Goal: Transaction & Acquisition: Purchase product/service

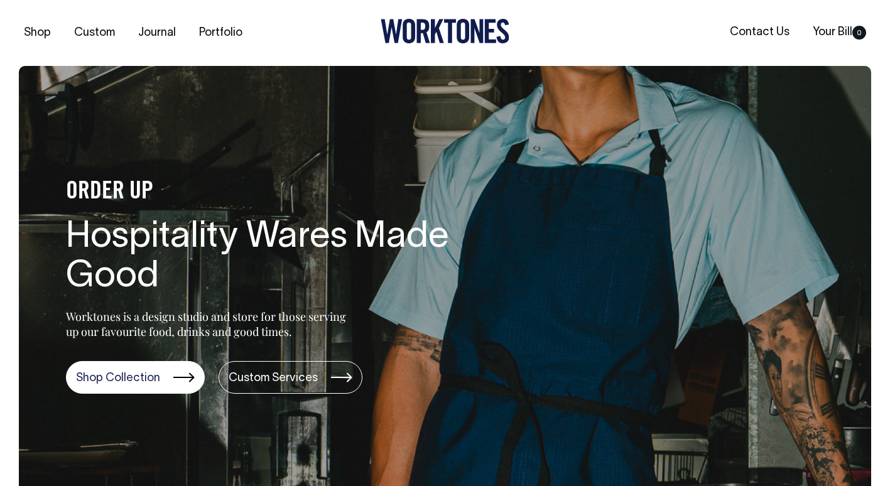
click at [232, 266] on h1 "Hospitality Wares Made Good" at bounding box center [267, 258] width 402 height 80
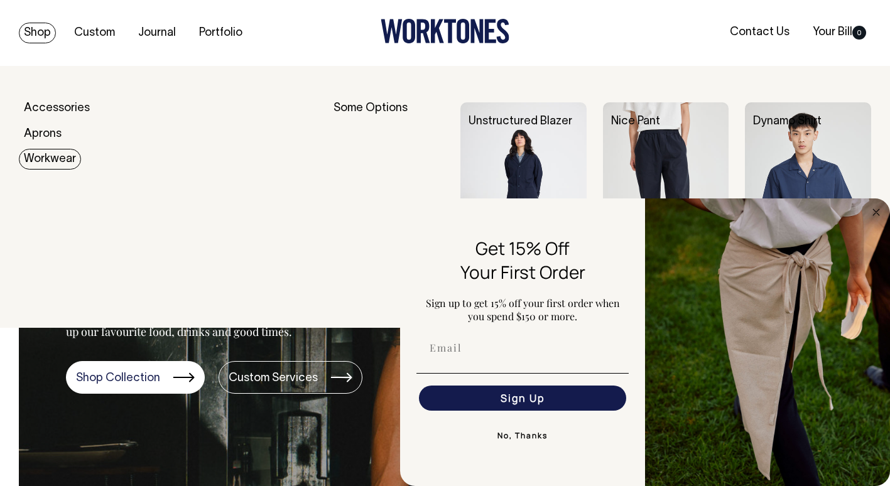
click at [43, 156] on link "Workwear" at bounding box center [50, 159] width 62 height 21
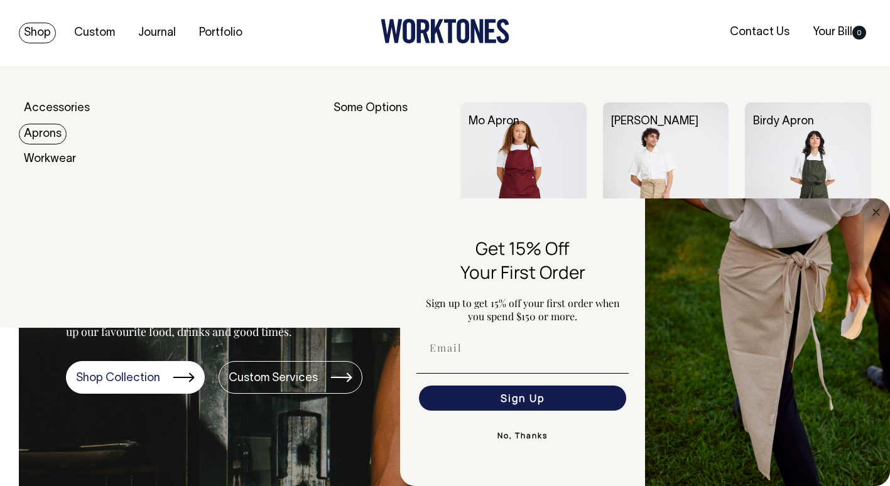
click at [48, 134] on link "Aprons" at bounding box center [43, 134] width 48 height 21
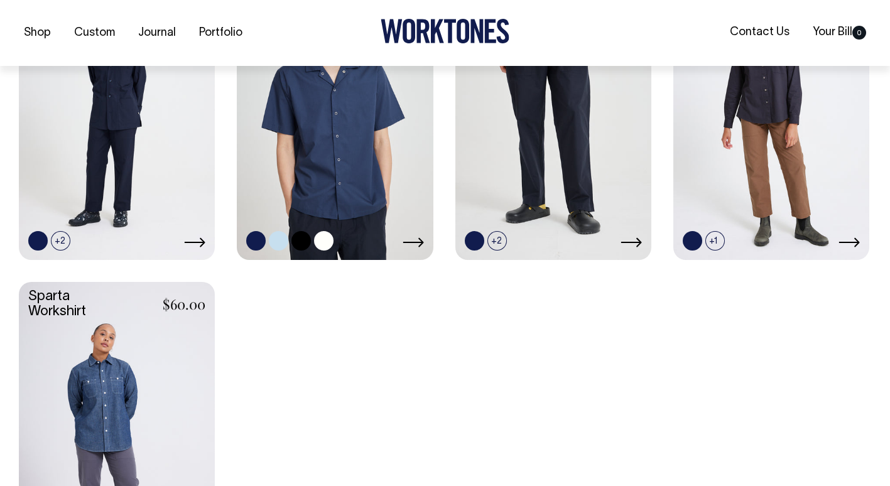
scroll to position [455, 0]
click at [315, 242] on link at bounding box center [323, 239] width 19 height 19
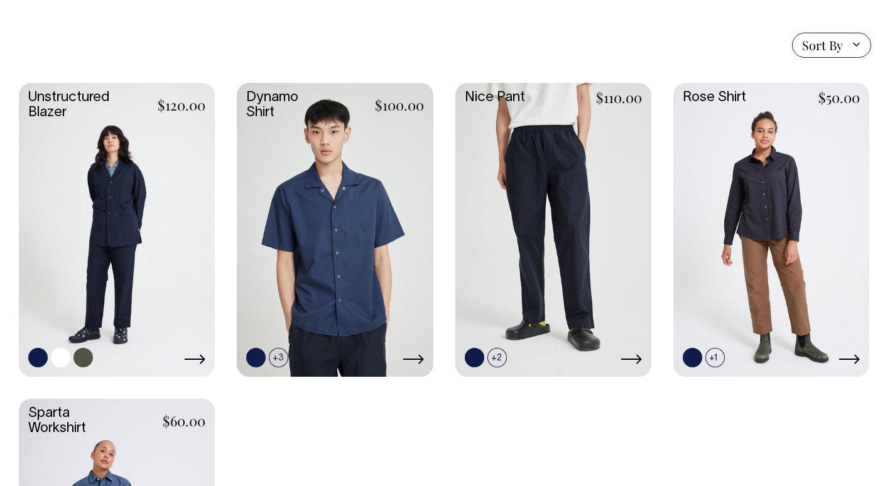
scroll to position [337, 0]
click at [60, 359] on link at bounding box center [60, 357] width 19 height 19
click at [85, 360] on link at bounding box center [82, 357] width 19 height 19
click at [303, 360] on link at bounding box center [300, 357] width 19 height 19
click at [718, 182] on link at bounding box center [771, 228] width 196 height 291
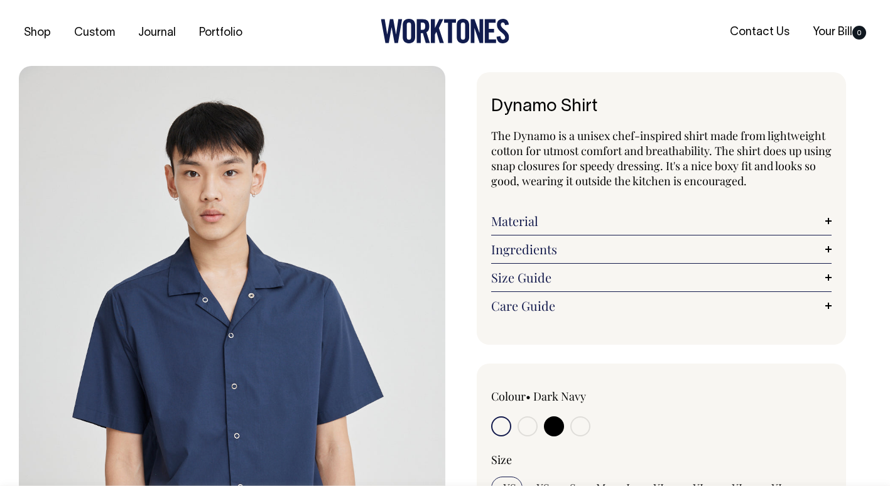
radio input "true"
select select "Off-White"
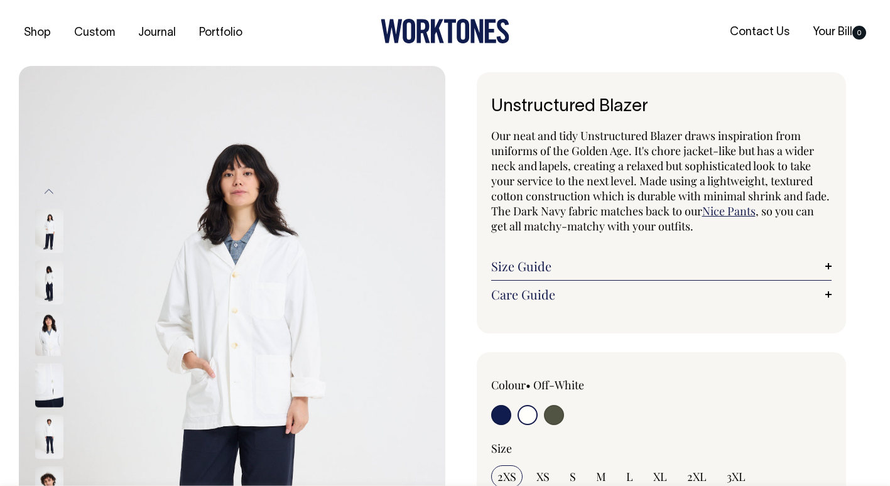
select select "Off-White"
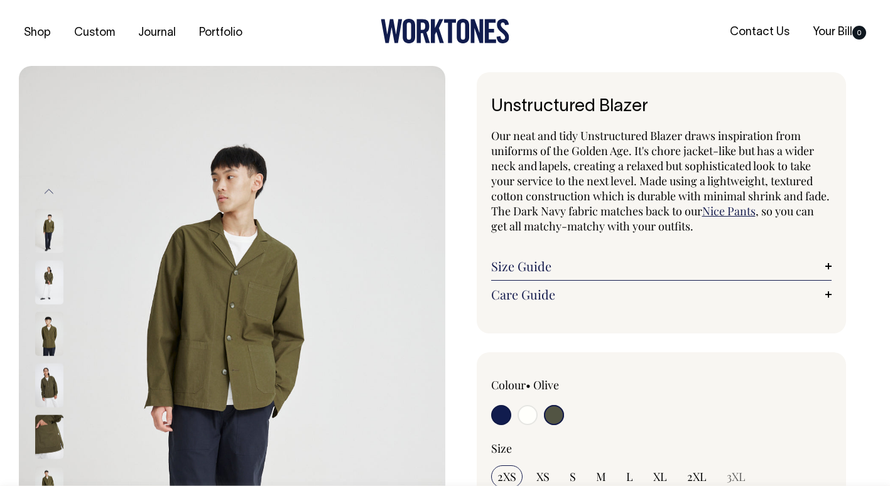
select select "Olive"
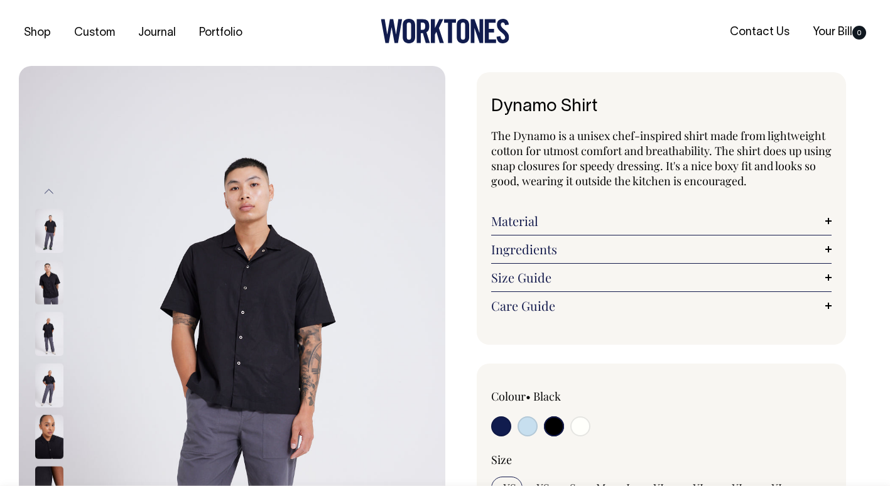
select select "Black"
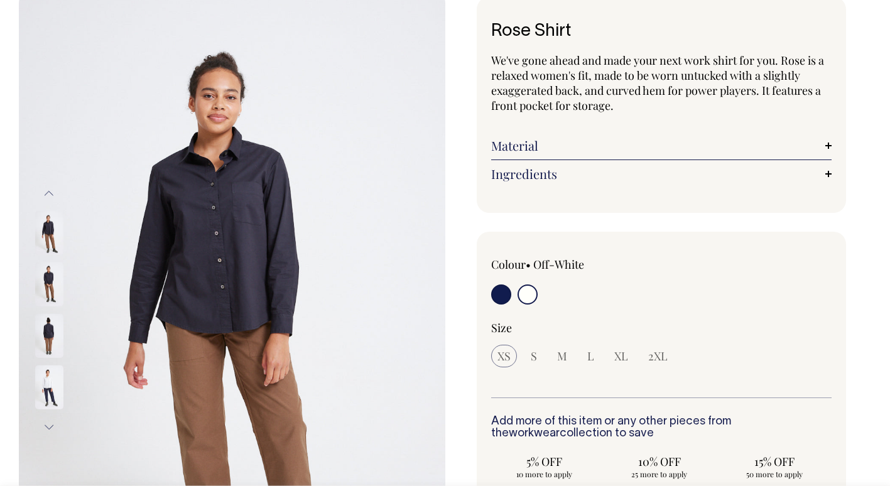
scroll to position [75, 0]
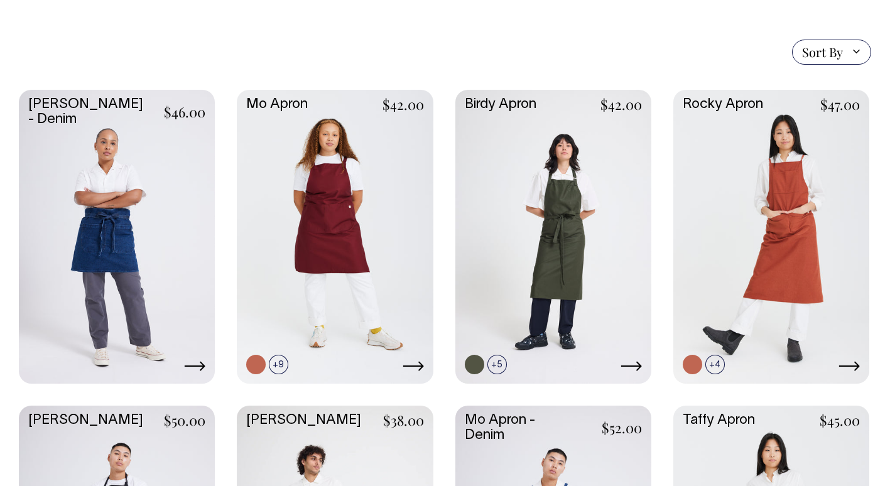
scroll to position [297, 0]
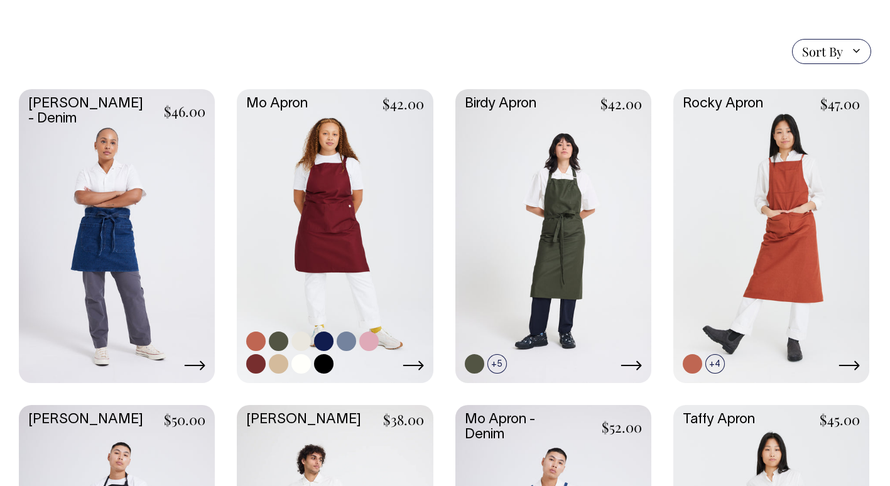
click at [321, 372] on link at bounding box center [323, 363] width 19 height 19
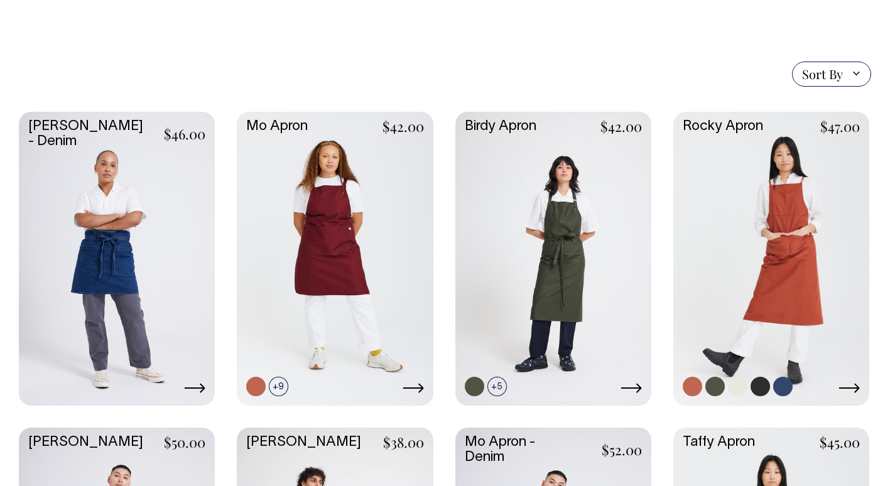
scroll to position [275, 0]
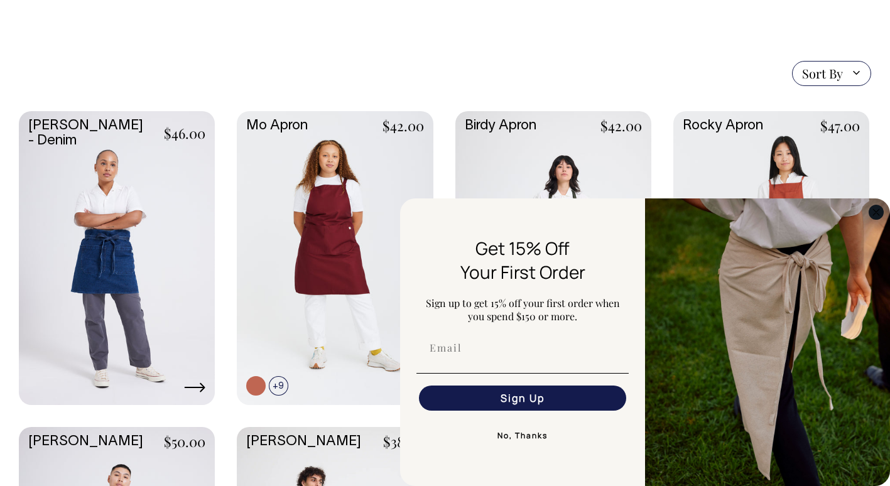
click at [875, 211] on icon "Close dialog" at bounding box center [876, 212] width 6 height 6
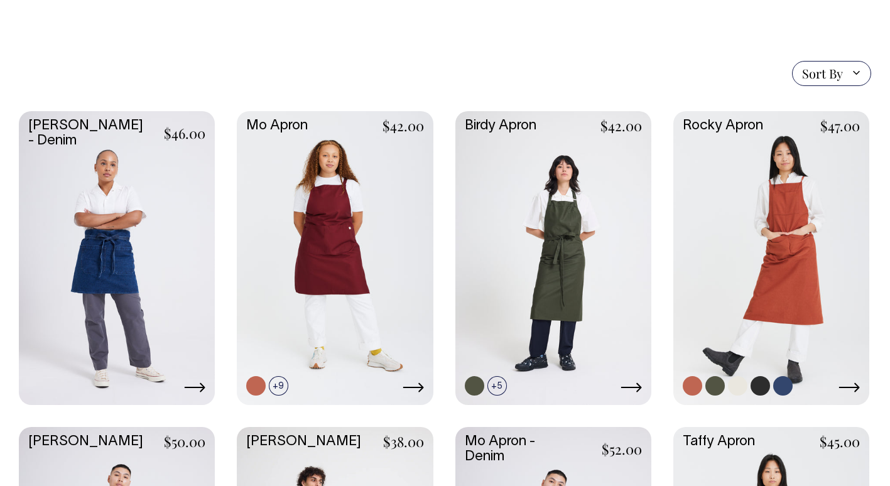
click at [751, 203] on link at bounding box center [771, 256] width 196 height 291
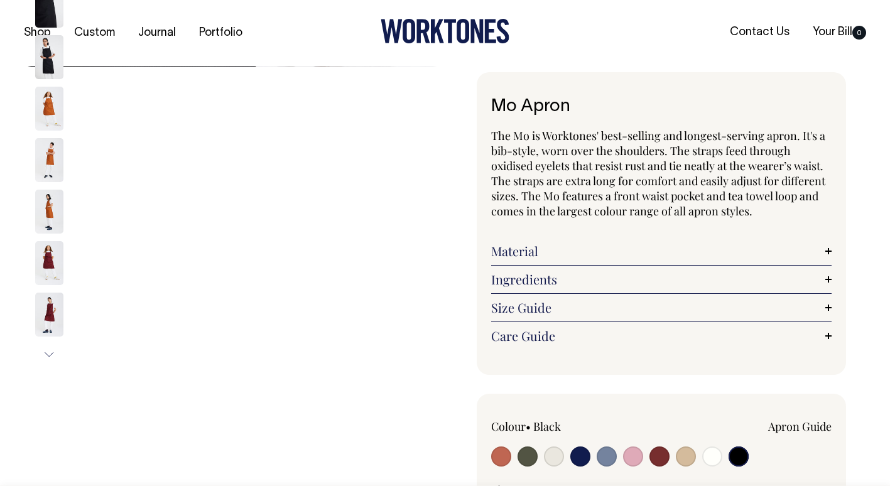
select select "Black"
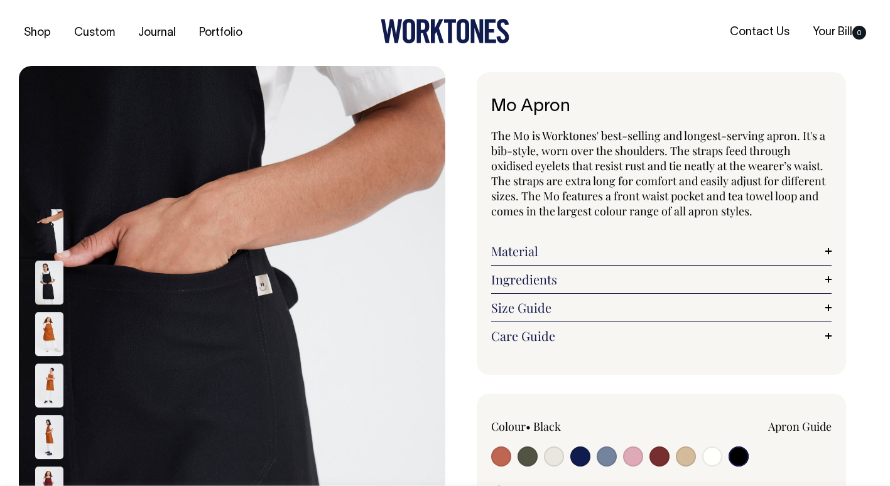
click at [52, 275] on img at bounding box center [49, 283] width 28 height 44
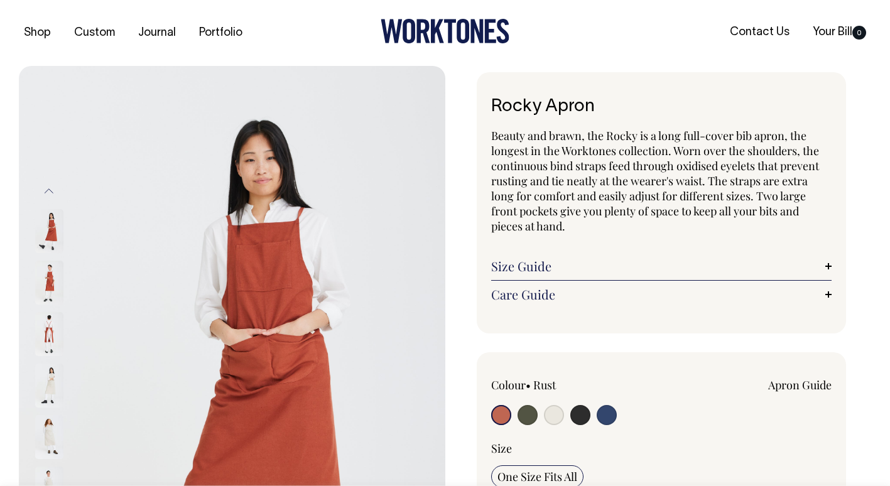
click at [32, 283] on img at bounding box center [232, 385] width 426 height 639
click at [42, 317] on img at bounding box center [49, 334] width 28 height 44
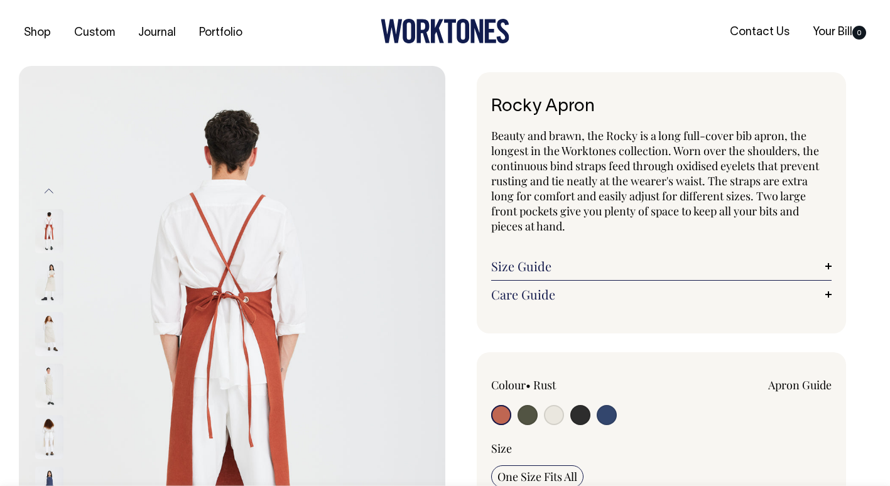
click at [551, 412] on input "radio" at bounding box center [554, 415] width 20 height 20
radio input "true"
select select "Natural"
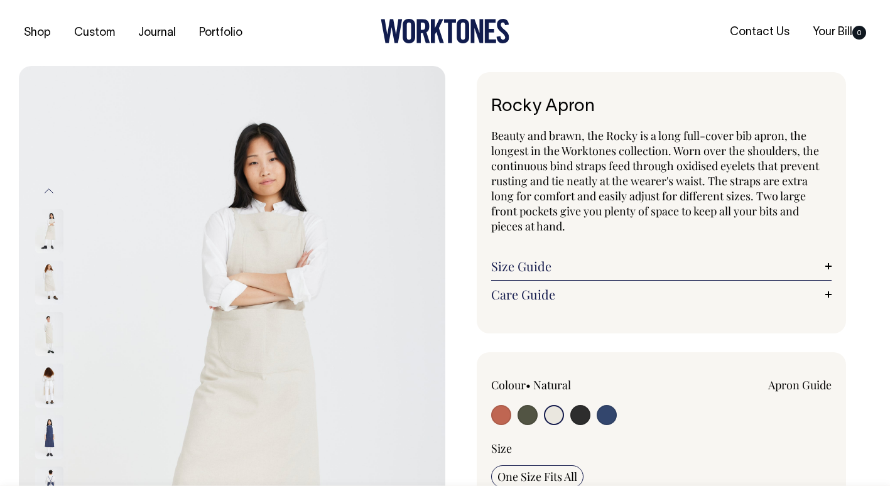
click at [574, 413] on input "radio" at bounding box center [580, 415] width 20 height 20
radio input "true"
select select "Charcoal"
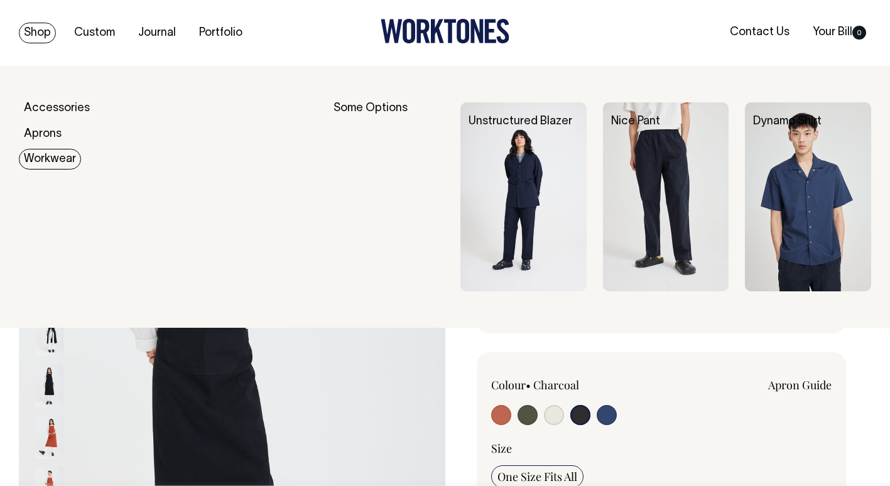
click at [37, 157] on link "Workwear" at bounding box center [50, 159] width 62 height 21
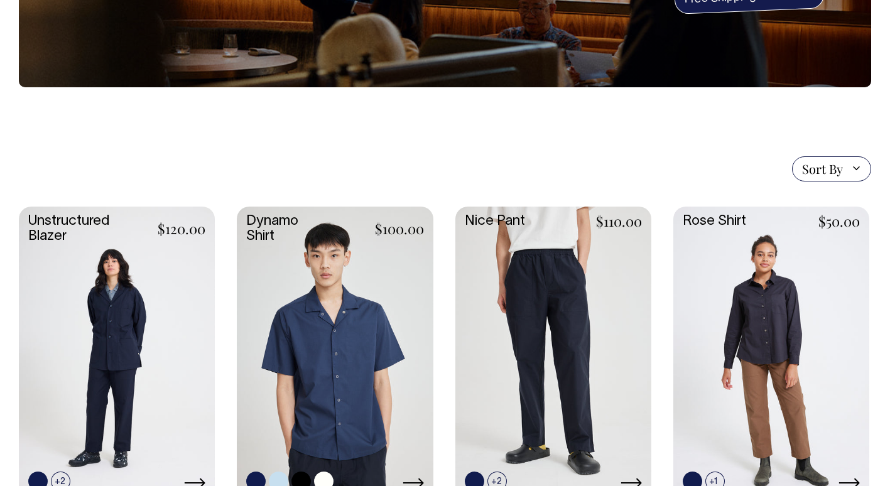
scroll to position [214, 0]
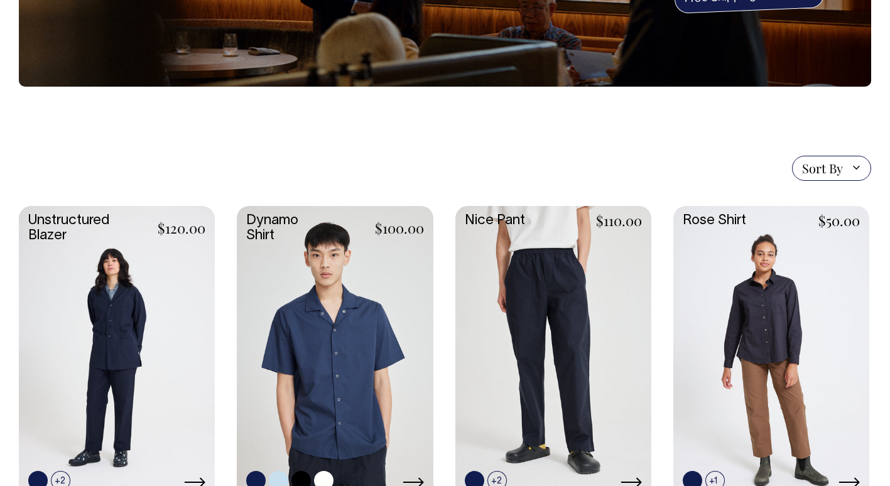
click at [336, 340] on link at bounding box center [335, 351] width 196 height 291
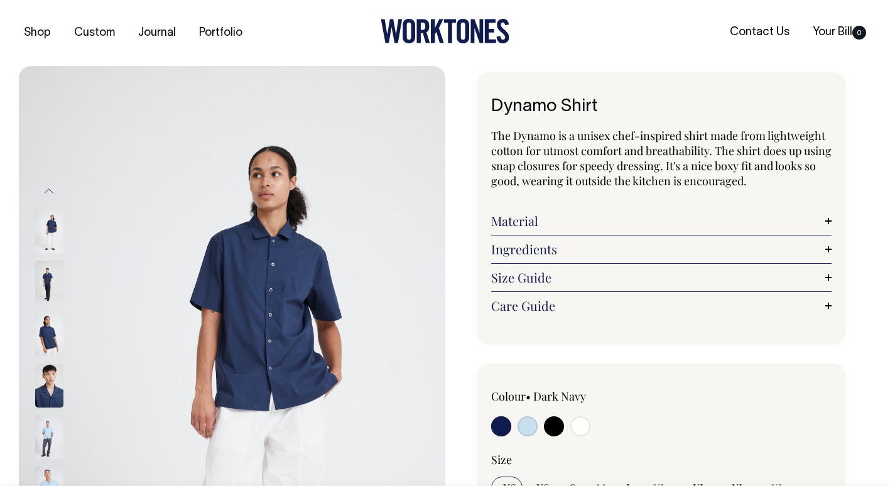
click at [548, 431] on input "radio" at bounding box center [554, 426] width 20 height 20
radio input "true"
select select "Black"
